Goal: Information Seeking & Learning: Understand process/instructions

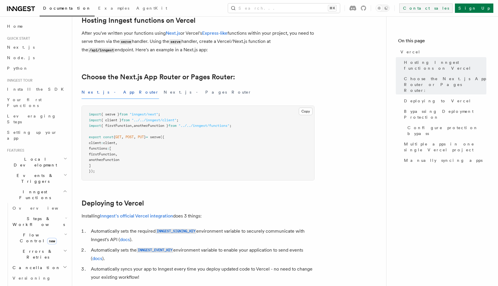
scroll to position [91, 0]
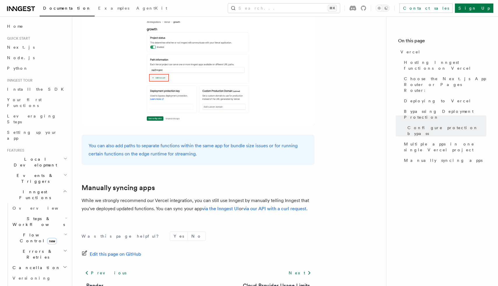
scroll to position [937, 0]
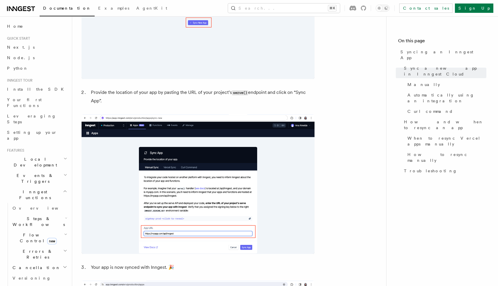
scroll to position [406, 0]
